Goal: Task Accomplishment & Management: Manage account settings

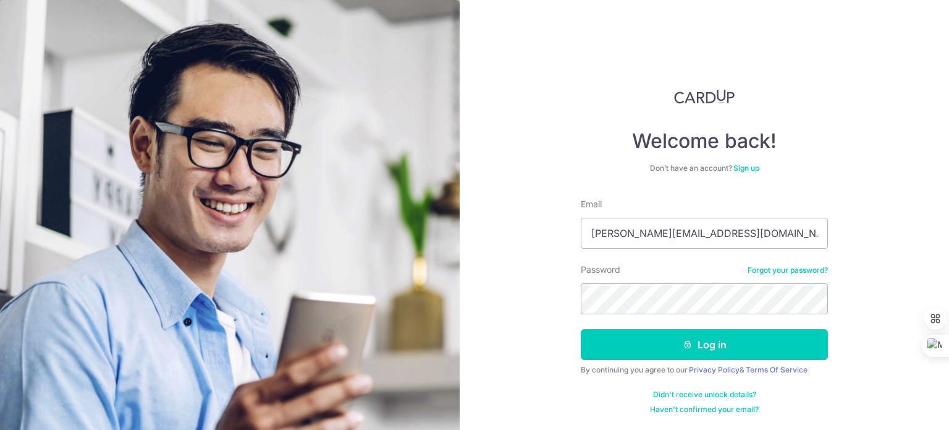
click at [581, 329] on button "Log in" at bounding box center [704, 344] width 247 height 31
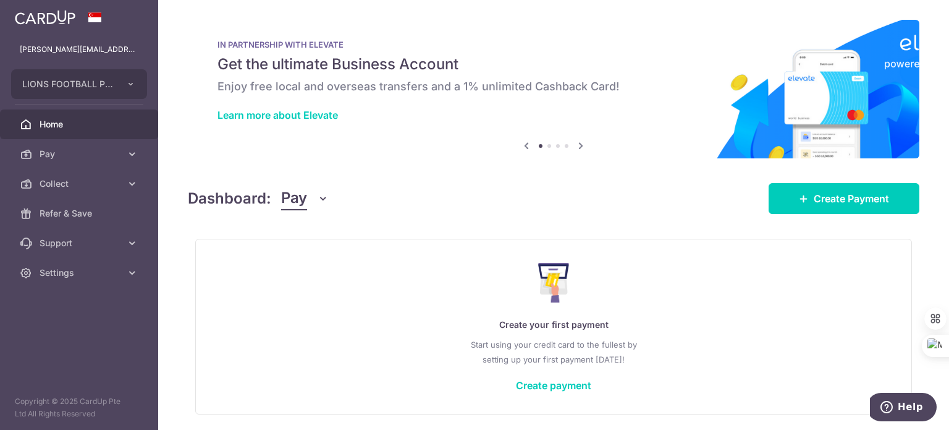
click at [309, 193] on button "Pay" at bounding box center [305, 198] width 48 height 23
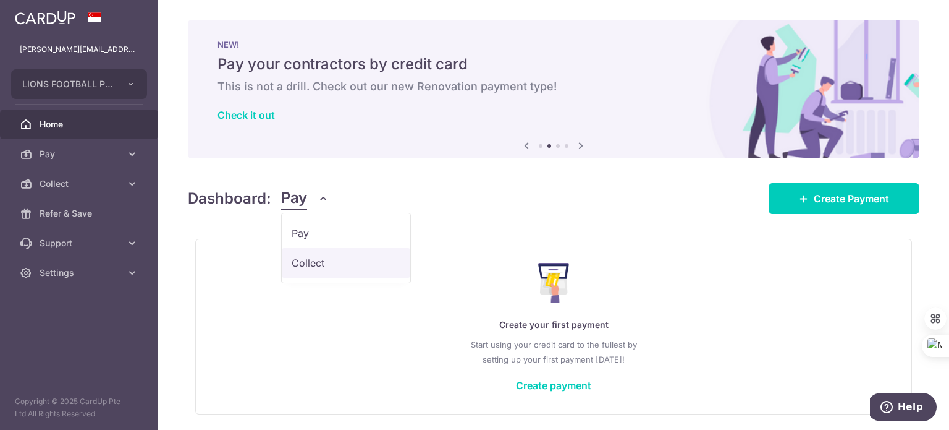
click at [321, 257] on link "Collect" at bounding box center [346, 263] width 129 height 30
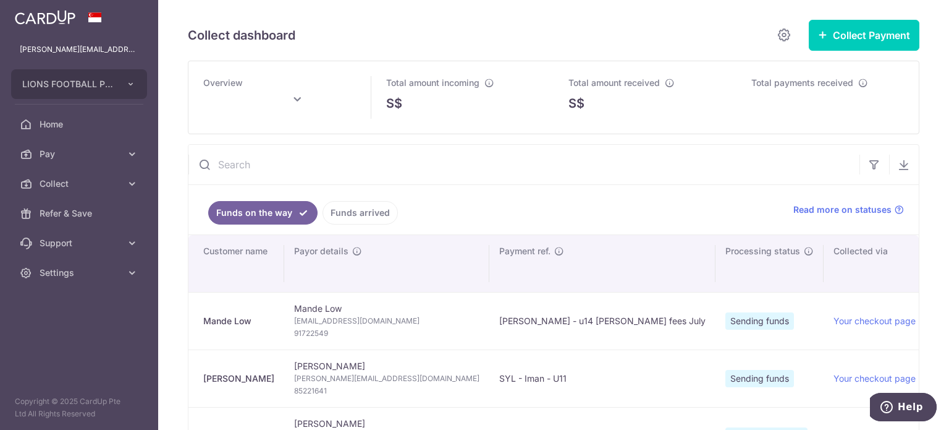
type input "[DATE]"
click at [266, 166] on input "text" at bounding box center [524, 165] width 671 height 40
paste input "97884127"
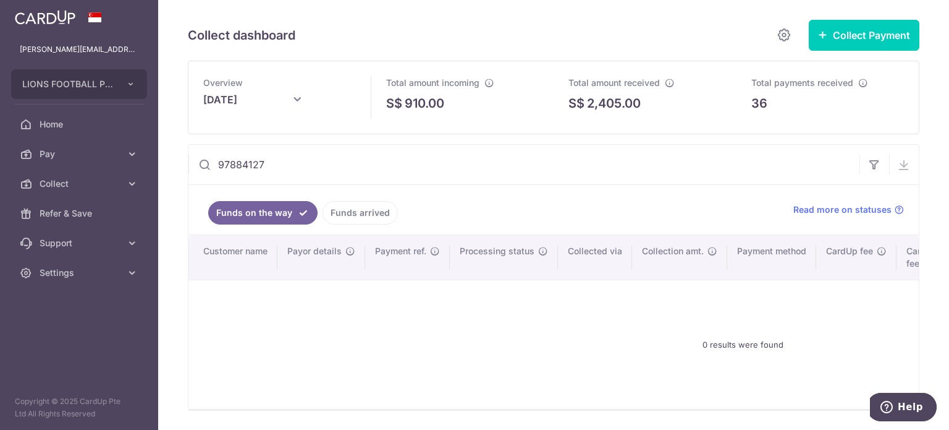
type input "97884127"
click at [350, 213] on link "Funds arrived" at bounding box center [360, 212] width 75 height 23
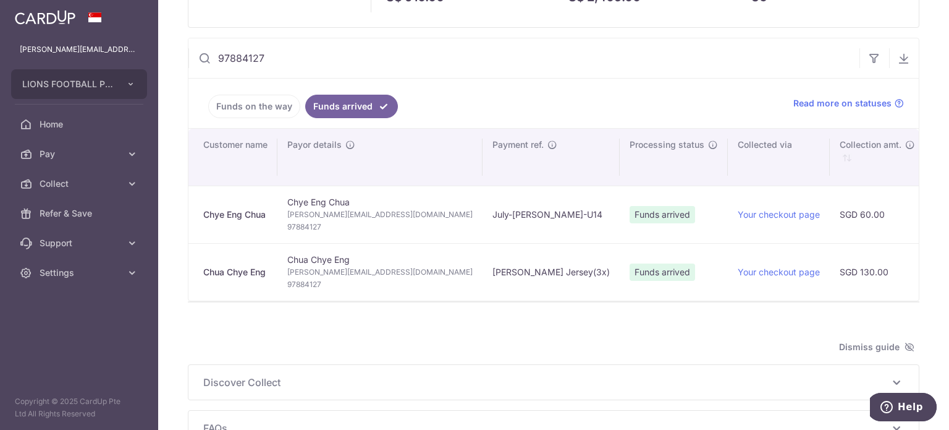
scroll to position [124, 0]
